Goal: Task Accomplishment & Management: Use online tool/utility

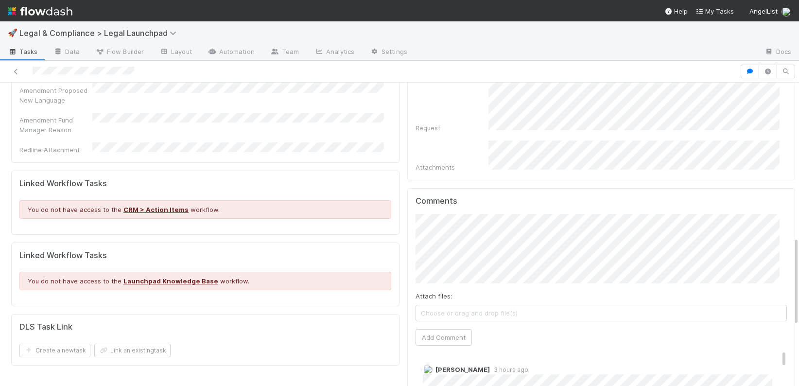
scroll to position [565, 0]
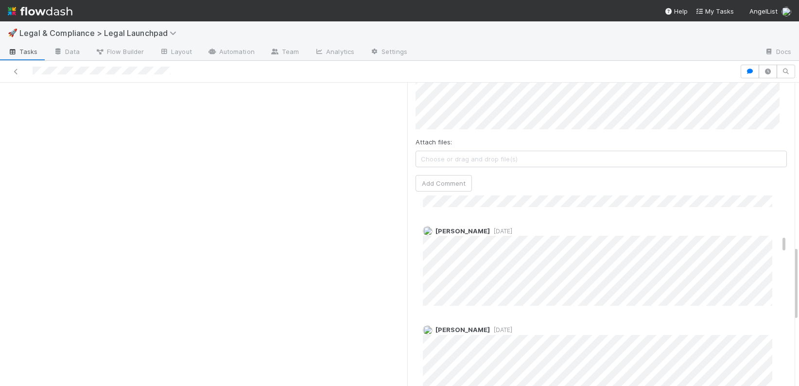
scroll to position [830, 0]
click at [43, 117] on div "Details Edit Task name Due Date P0 ALERT? Matter Type Hour Estimate Planned Ont…" at bounding box center [205, 59] width 396 height 1225
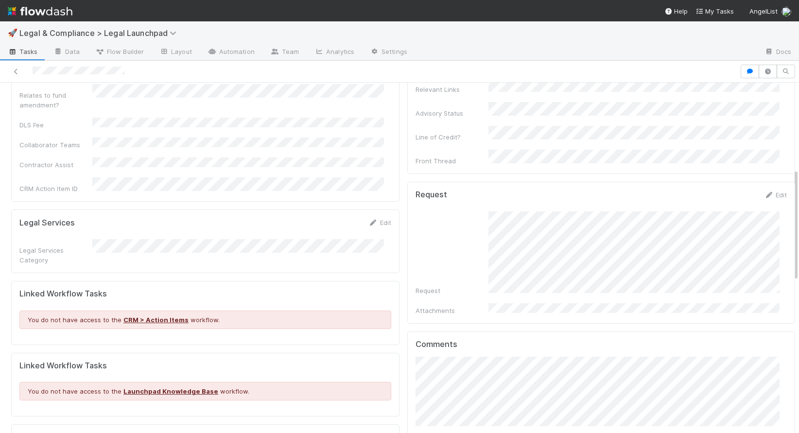
scroll to position [267, 0]
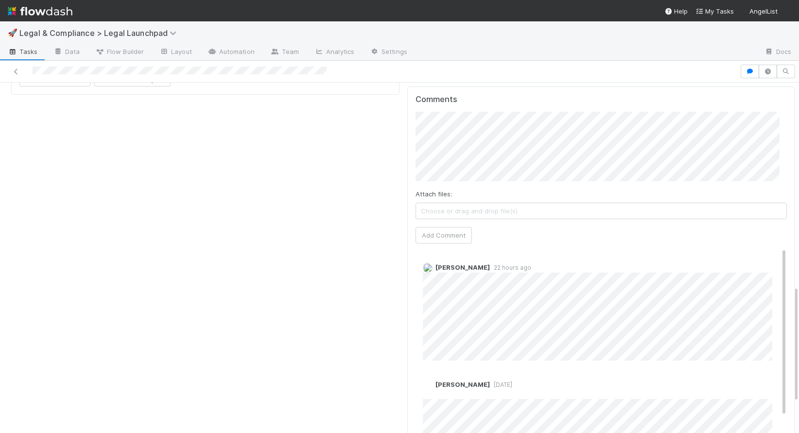
scroll to position [602, 0]
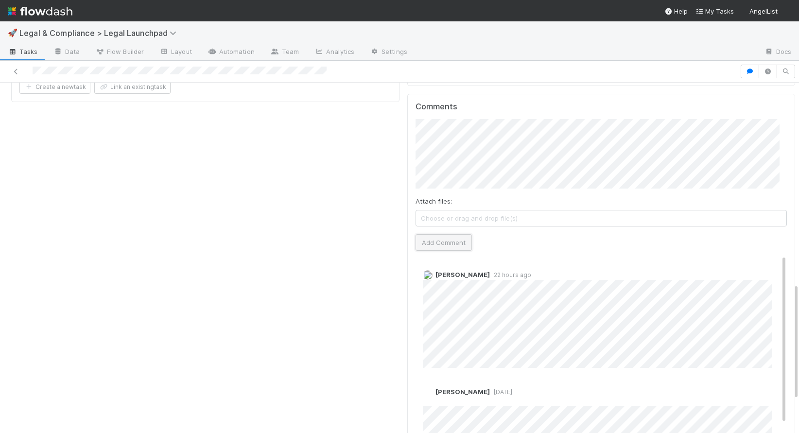
click at [438, 234] on button "Add Comment" at bounding box center [443, 242] width 56 height 17
click at [249, 123] on div "Details Edit Task name Due Date P0 ALERT? Matter Type Hour Estimate Planned Ont…" at bounding box center [205, 30] width 396 height 1045
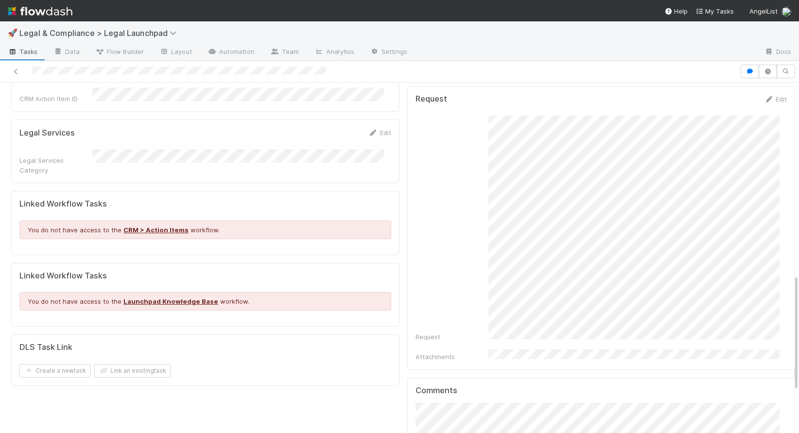
scroll to position [0, 0]
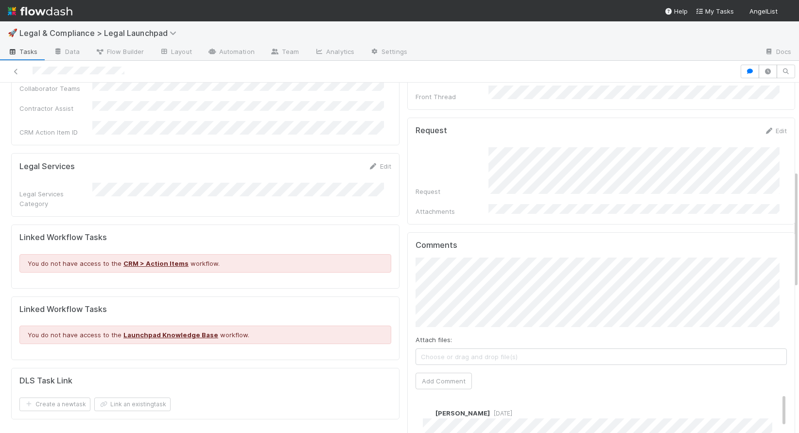
scroll to position [249, 0]
